Goal: Transaction & Acquisition: Book appointment/travel/reservation

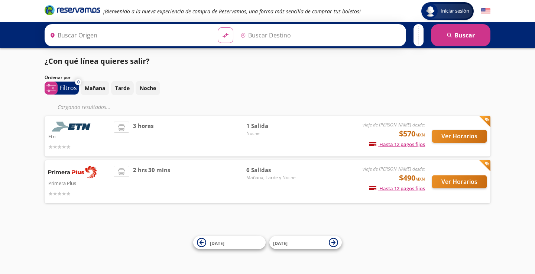
type input "[GEOGRAPHIC_DATA], [GEOGRAPHIC_DATA]"
type input "[GEOGRAPHIC_DATA][PERSON_NAME], [GEOGRAPHIC_DATA][PERSON_NAME]"
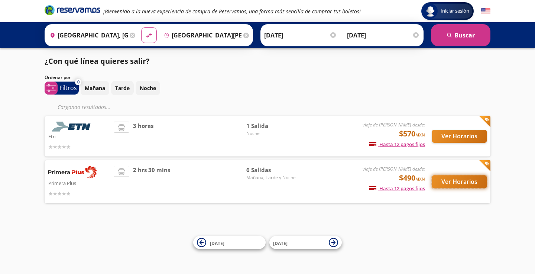
click at [458, 183] on button "Ver Horarios" at bounding box center [459, 182] width 55 height 13
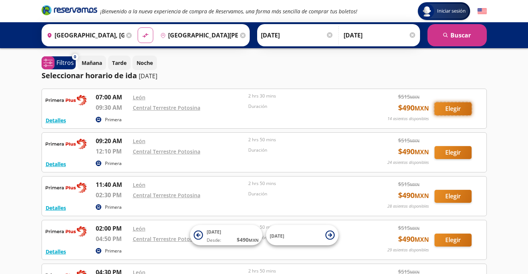
click at [452, 103] on button "Elegir" at bounding box center [453, 108] width 37 height 13
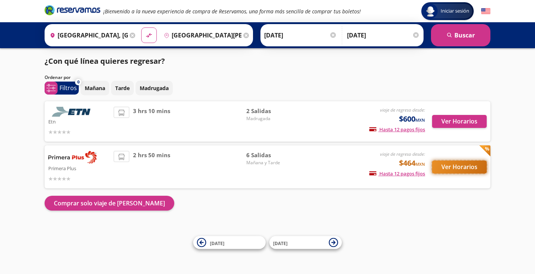
click at [454, 171] on button "Ver Horarios" at bounding box center [459, 167] width 55 height 13
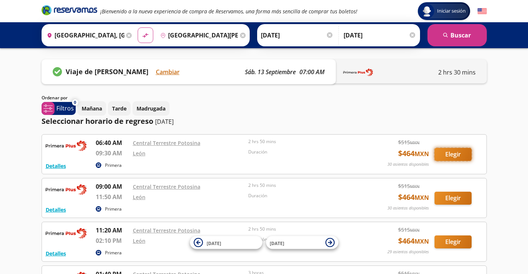
click at [446, 155] on button "Elegir" at bounding box center [453, 154] width 37 height 13
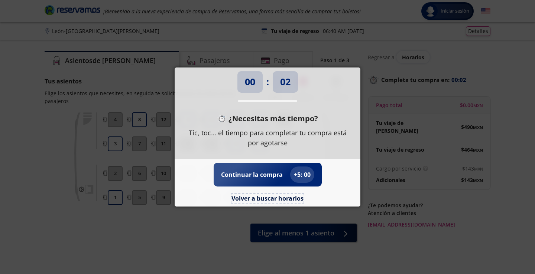
click at [280, 202] on button "Volver a buscar horarios" at bounding box center [267, 198] width 72 height 9
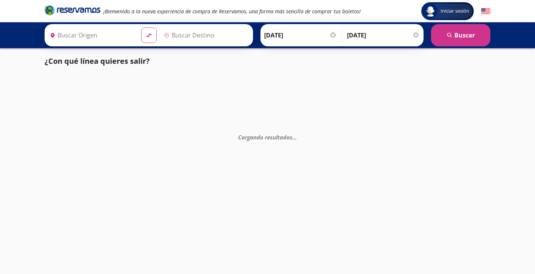
type input "[GEOGRAPHIC_DATA][PERSON_NAME], [GEOGRAPHIC_DATA][PERSON_NAME]"
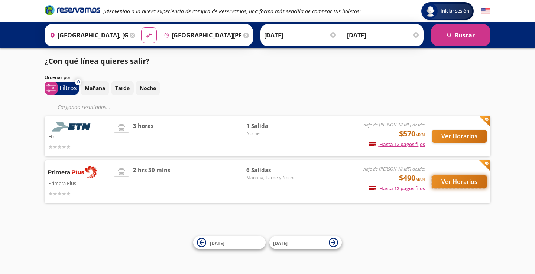
click at [459, 182] on button "Ver Horarios" at bounding box center [459, 182] width 55 height 13
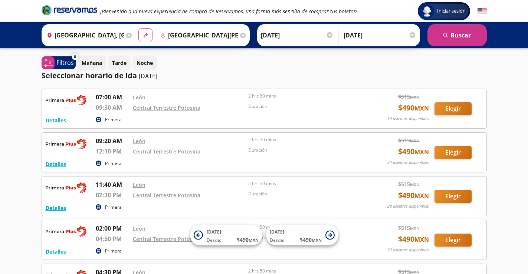
click at [149, 34] on button "material-symbols:compare-arrows-rounded" at bounding box center [146, 35] width 14 height 14
type input "[GEOGRAPHIC_DATA][PERSON_NAME], [GEOGRAPHIC_DATA][PERSON_NAME]"
type input "[GEOGRAPHIC_DATA], [GEOGRAPHIC_DATA]"
click at [149, 34] on button "material-symbols:compare-arrows-rounded" at bounding box center [146, 35] width 14 height 14
type input "[GEOGRAPHIC_DATA], [GEOGRAPHIC_DATA]"
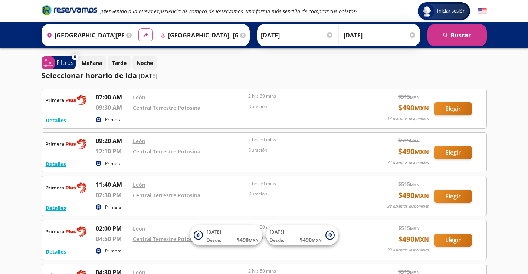
type input "[GEOGRAPHIC_DATA][PERSON_NAME], [GEOGRAPHIC_DATA][PERSON_NAME]"
click at [447, 113] on button "Elegir" at bounding box center [453, 108] width 37 height 13
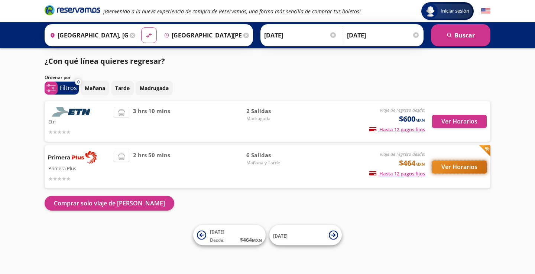
click at [466, 167] on button "Ver Horarios" at bounding box center [459, 167] width 55 height 13
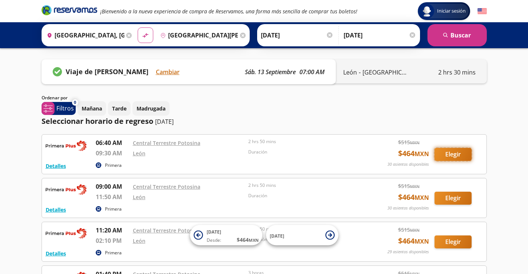
click at [460, 157] on button "Elegir" at bounding box center [453, 154] width 37 height 13
